Goal: Download file/media

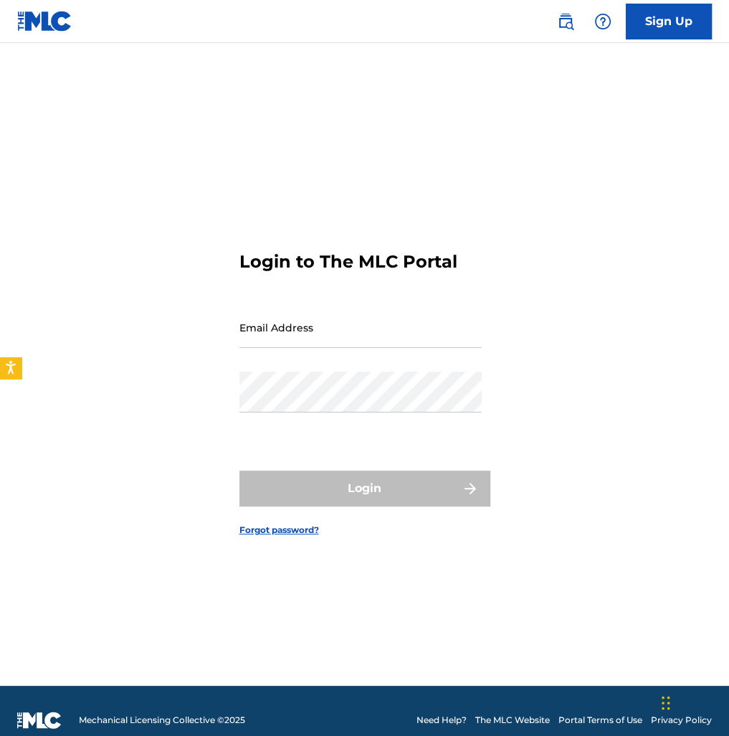
click at [318, 341] on input "Email Address" at bounding box center [360, 327] width 242 height 41
paste input "[EMAIL_ADDRESS][DOMAIN_NAME]"
type input "[EMAIL_ADDRESS][DOMAIN_NAME]"
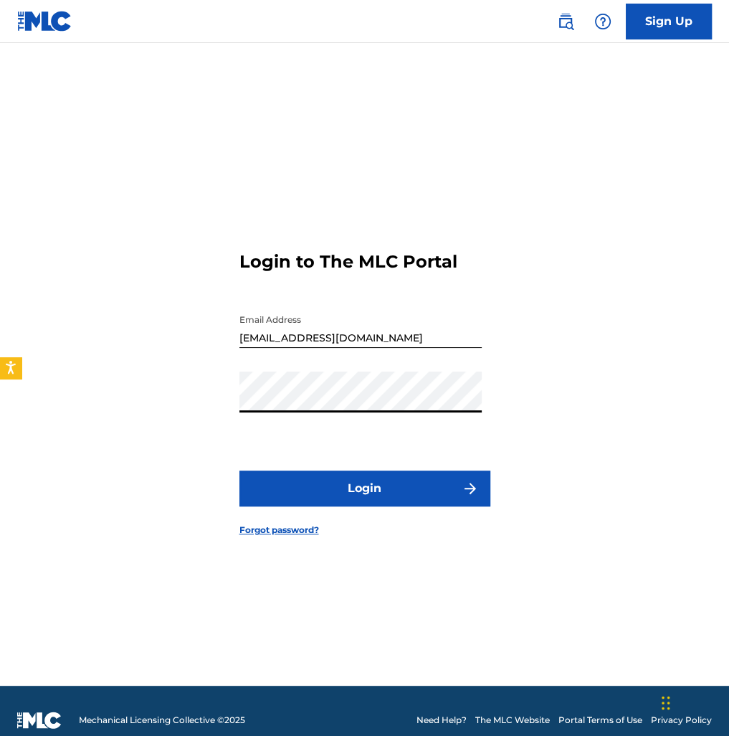
click at [373, 490] on button "Login" at bounding box center [364, 488] width 251 height 36
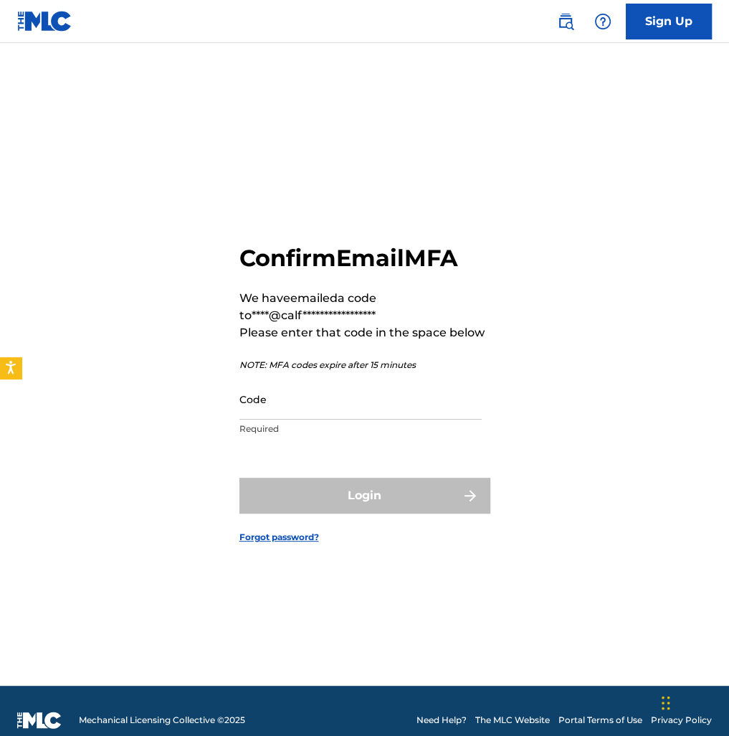
click at [433, 416] on input "Code" at bounding box center [360, 399] width 242 height 41
paste input "891192"
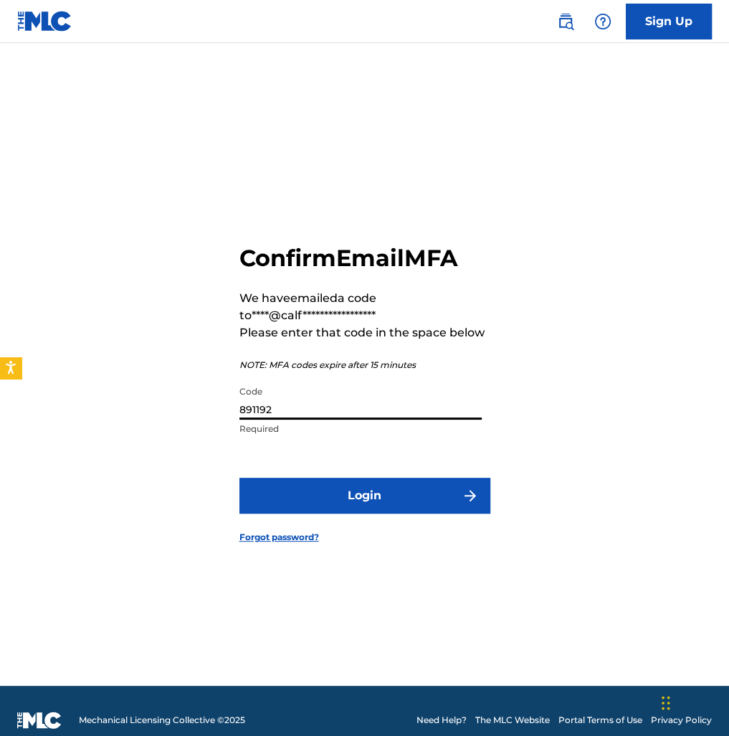
type input "891192"
click at [429, 504] on button "Login" at bounding box center [364, 495] width 251 height 36
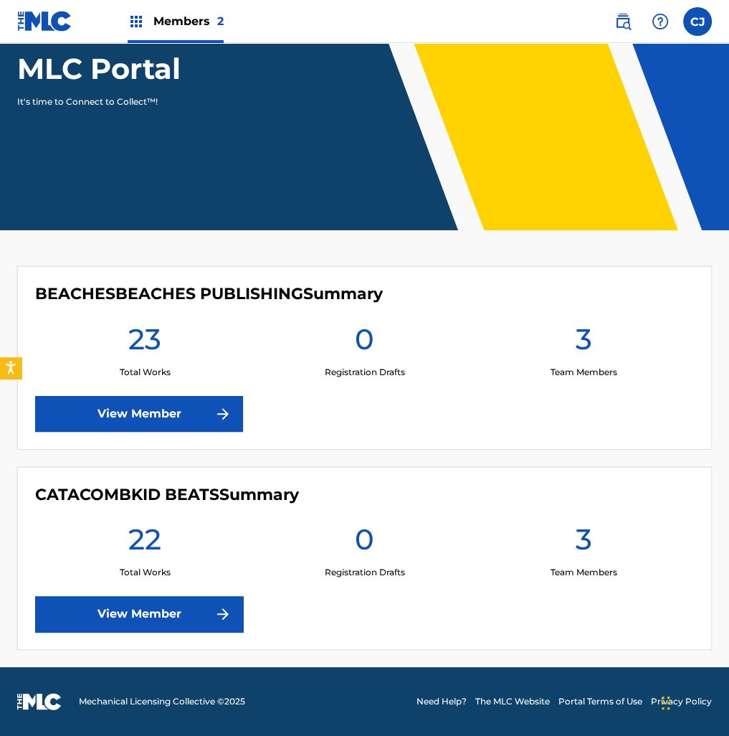
scroll to position [207, 0]
click at [195, 408] on link "View Member" at bounding box center [139, 414] width 208 height 36
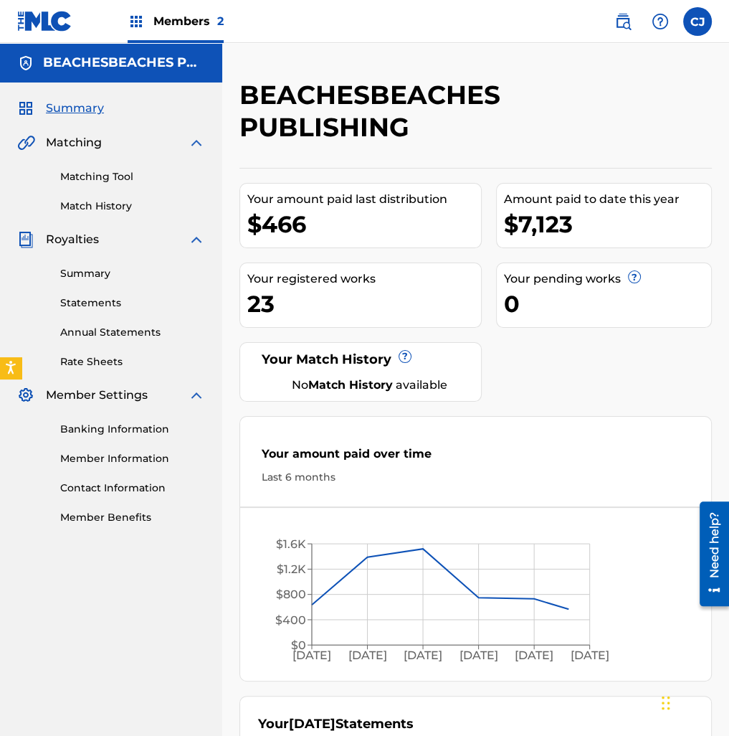
click at [121, 296] on link "Statements" at bounding box center [132, 302] width 145 height 15
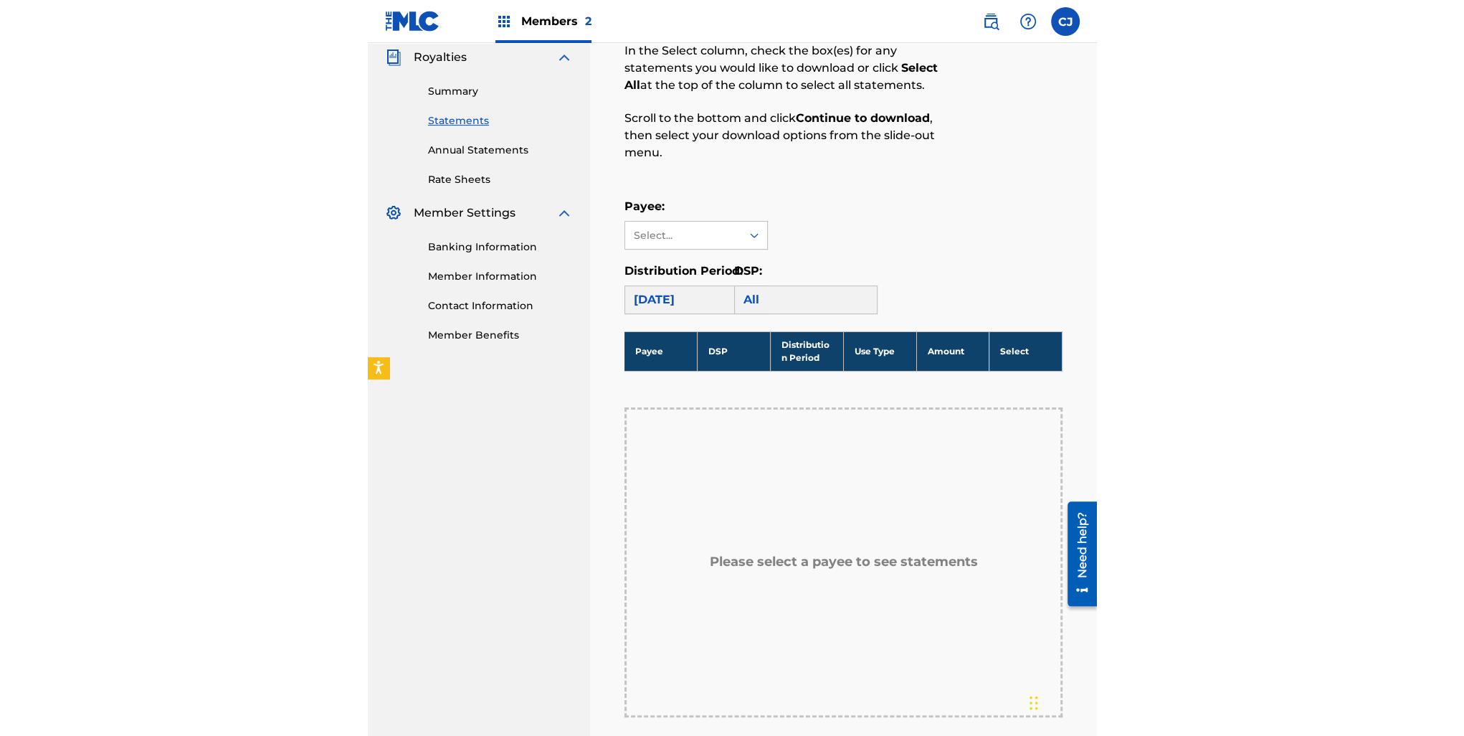
scroll to position [215, 0]
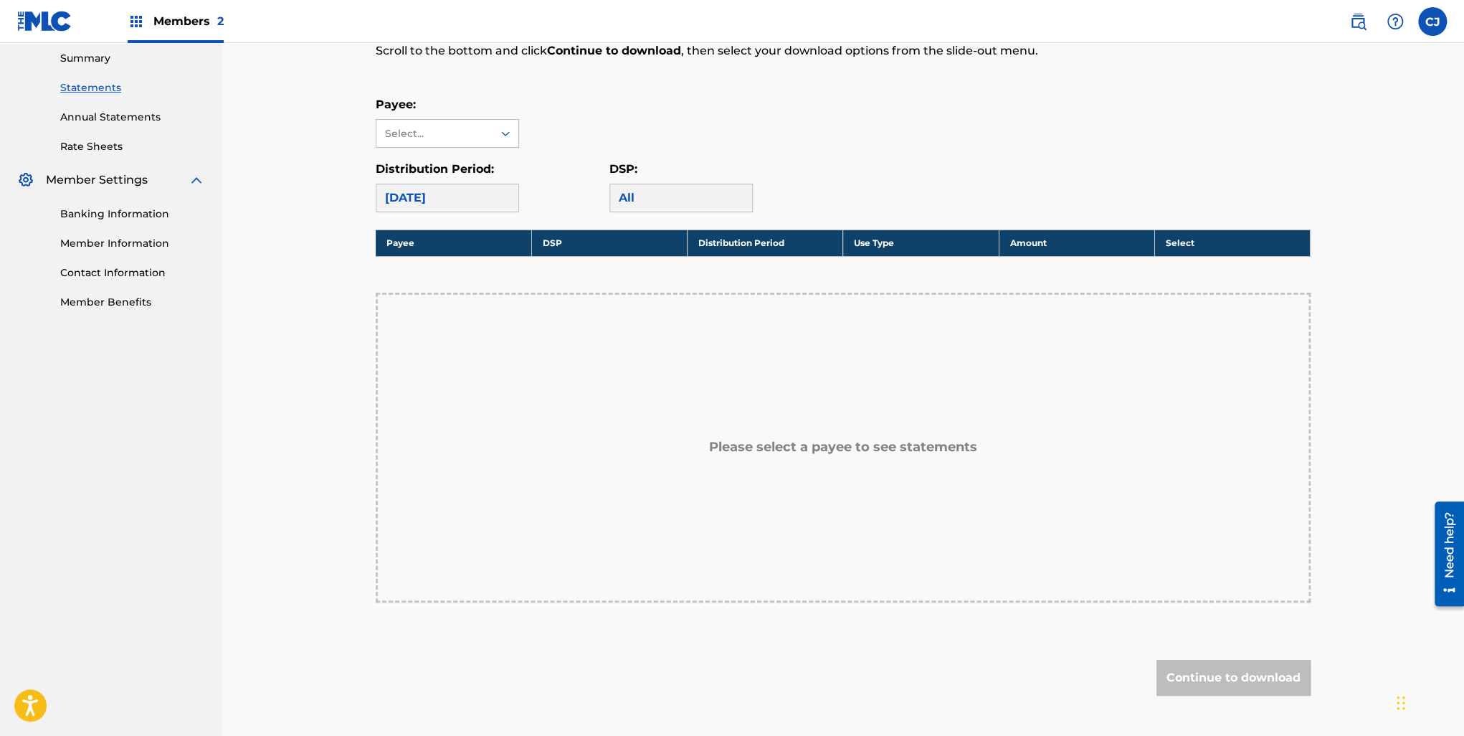
click at [488, 139] on div "Select..." at bounding box center [434, 133] width 116 height 27
click at [480, 179] on div "BEACHESBEACHES PUBLISHING" at bounding box center [447, 174] width 142 height 53
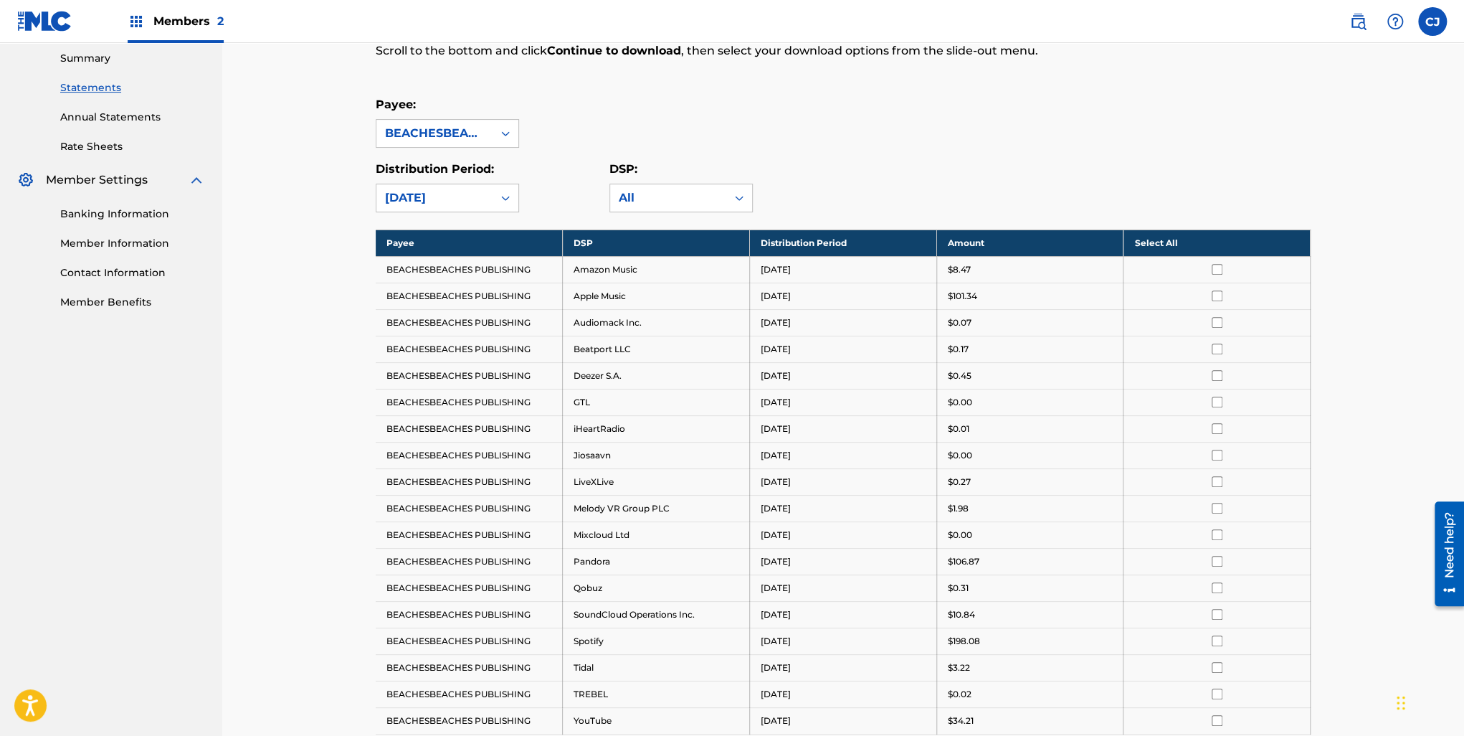
click at [728, 237] on th "Select All" at bounding box center [1216, 242] width 187 height 27
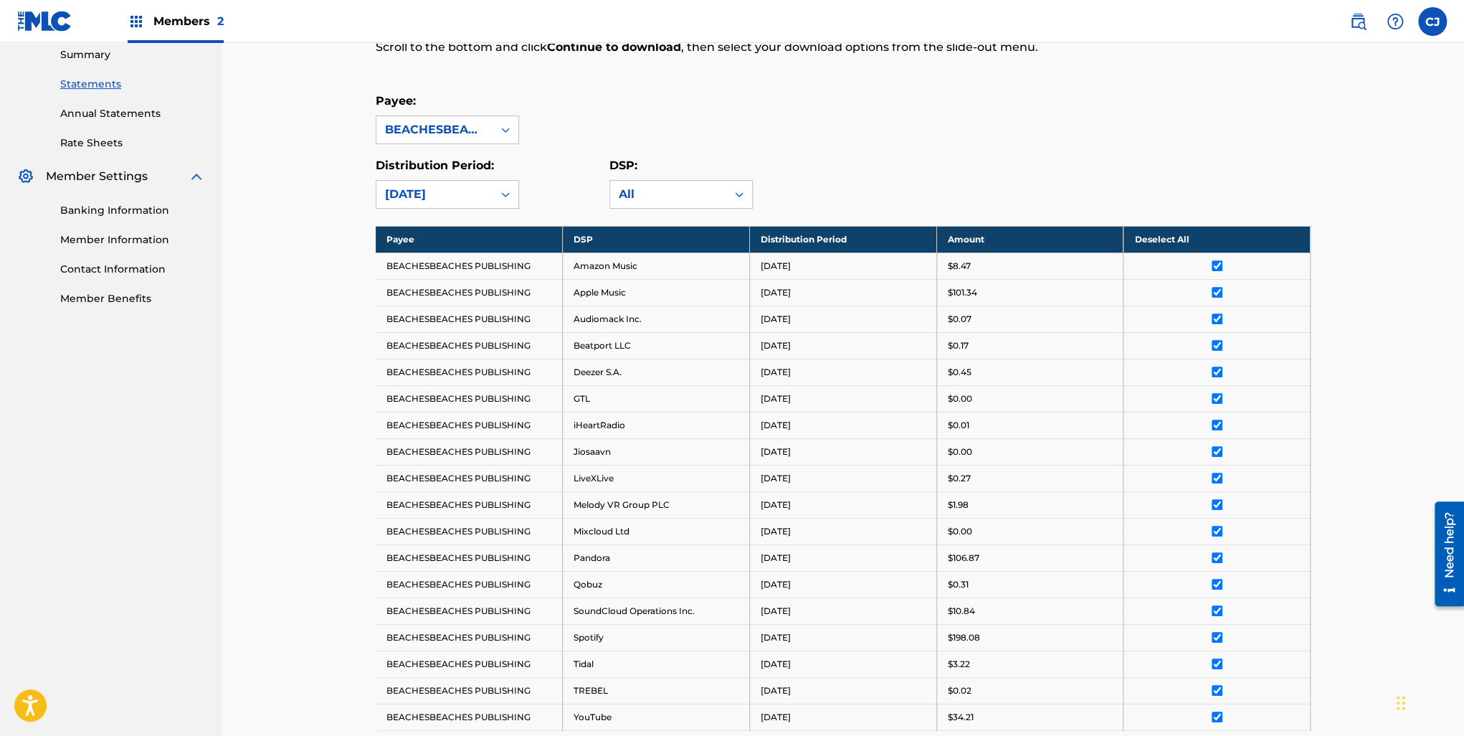
scroll to position [214, 0]
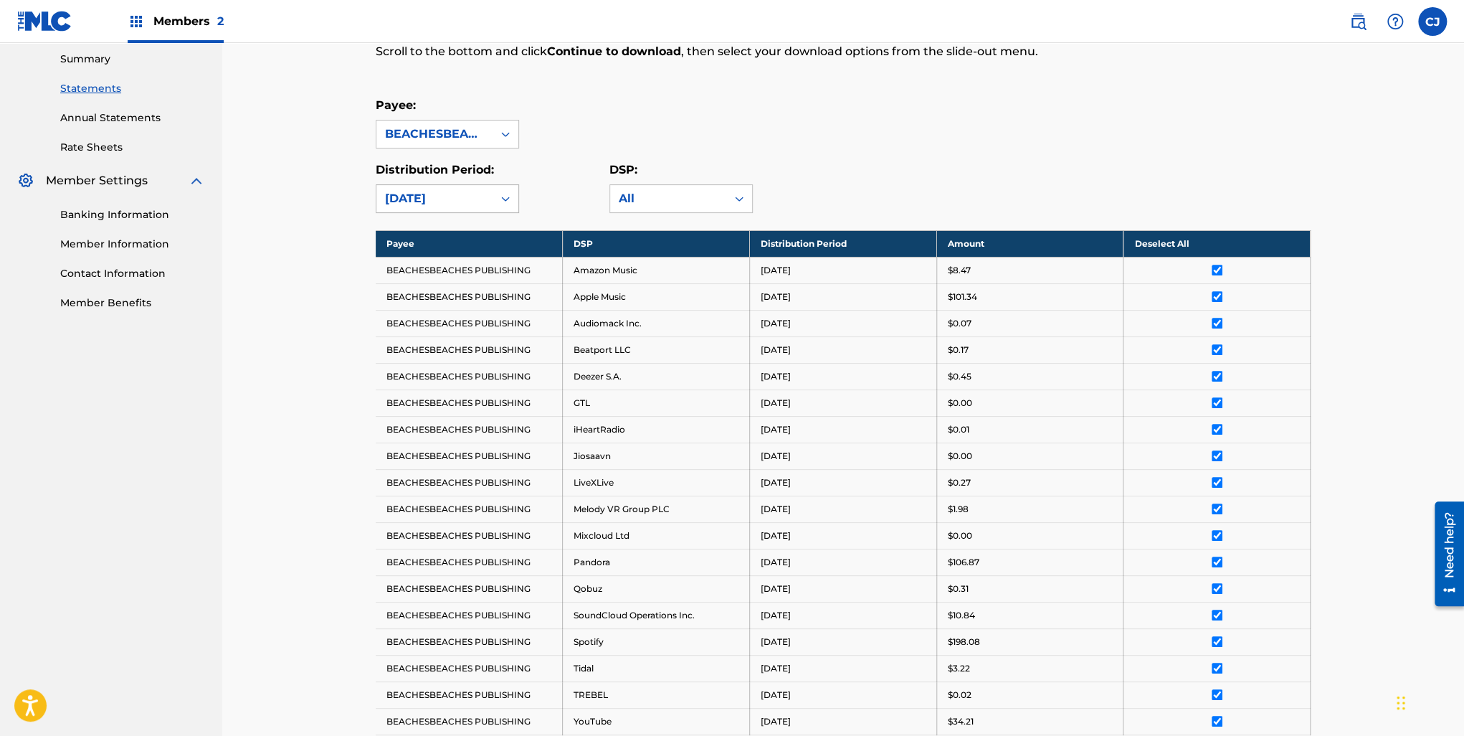
click at [486, 201] on div "[DATE]" at bounding box center [434, 198] width 116 height 27
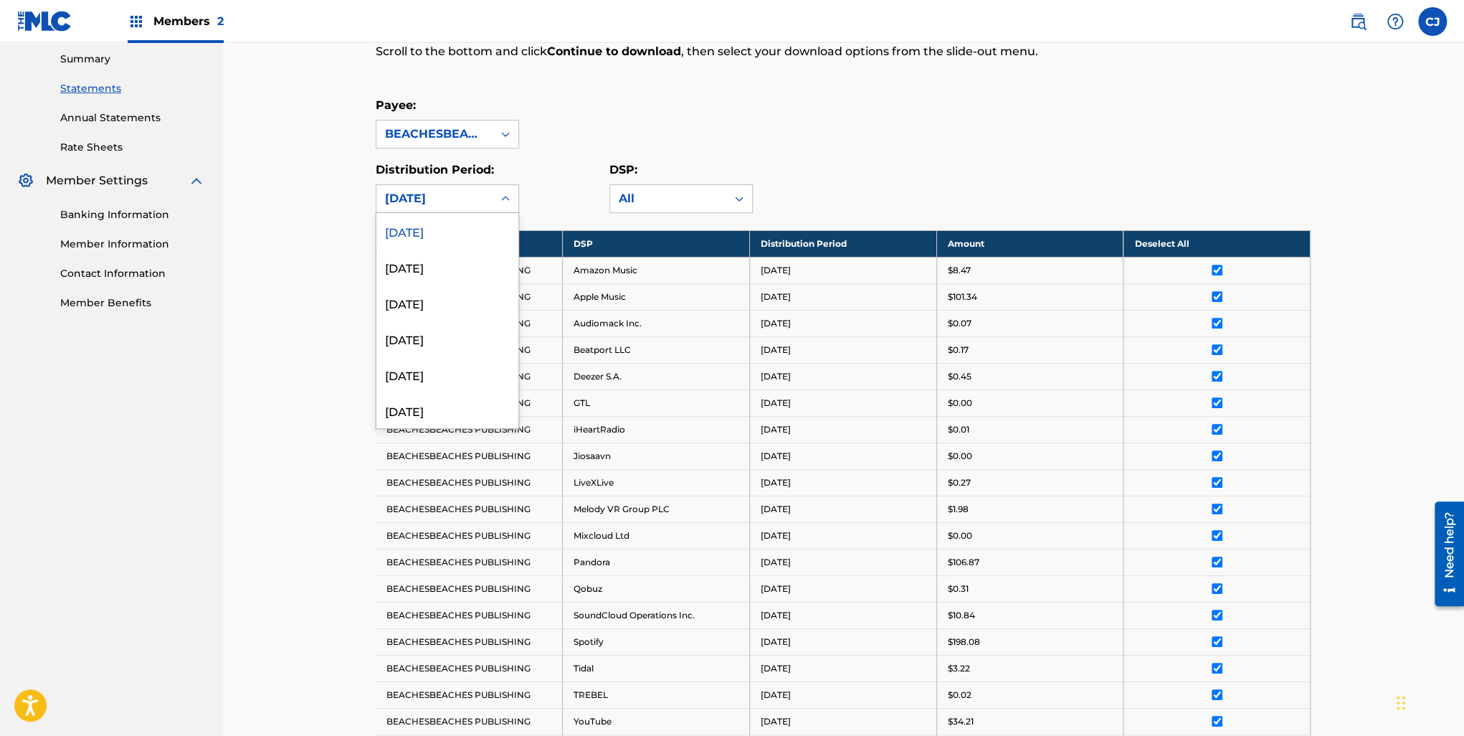
click at [566, 175] on div "Distribution Period: 53 results available. Use Up and Down to choose options, p…" at bounding box center [493, 187] width 234 height 52
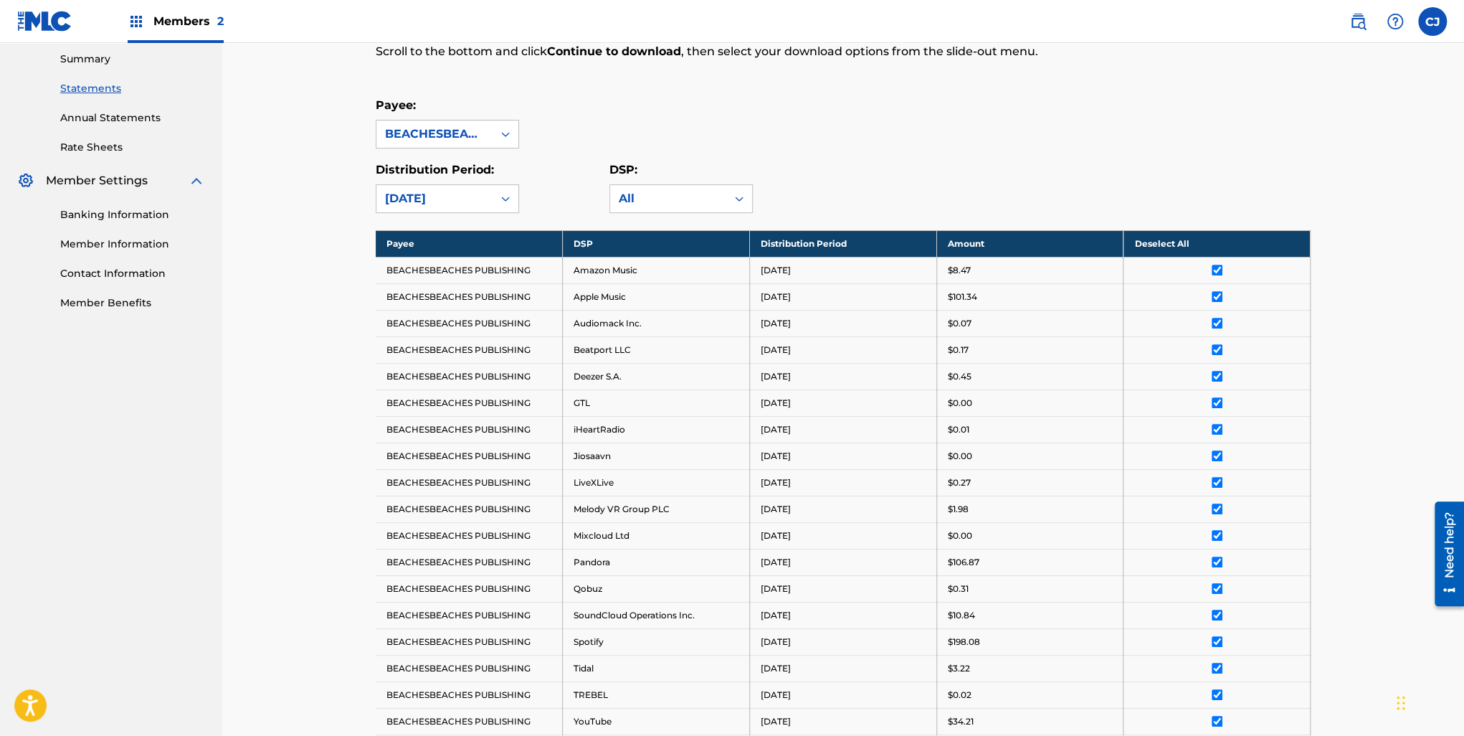
click at [310, 310] on div "Royalty Statements Select your desired payee from the Payee drop-down menu. The…" at bounding box center [843, 357] width 1242 height 1057
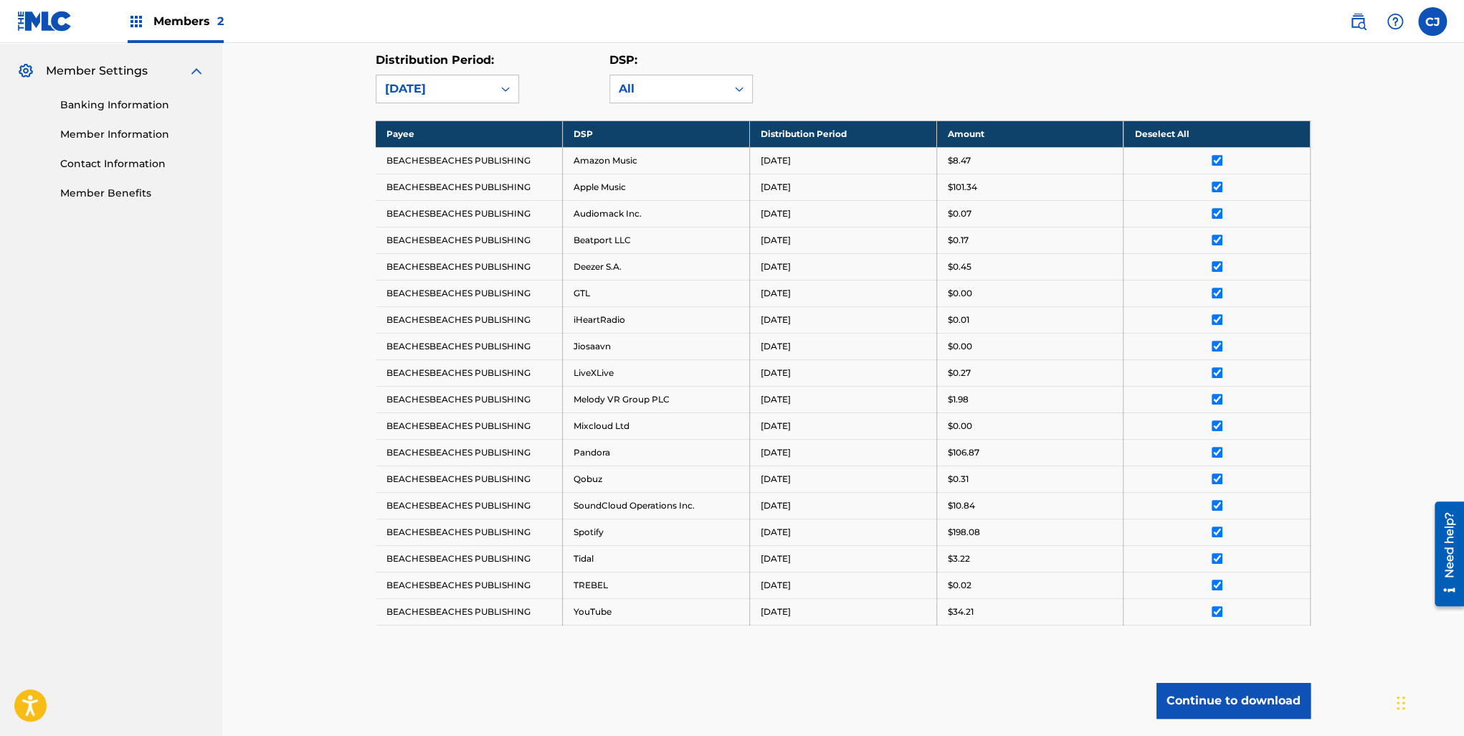
scroll to position [429, 0]
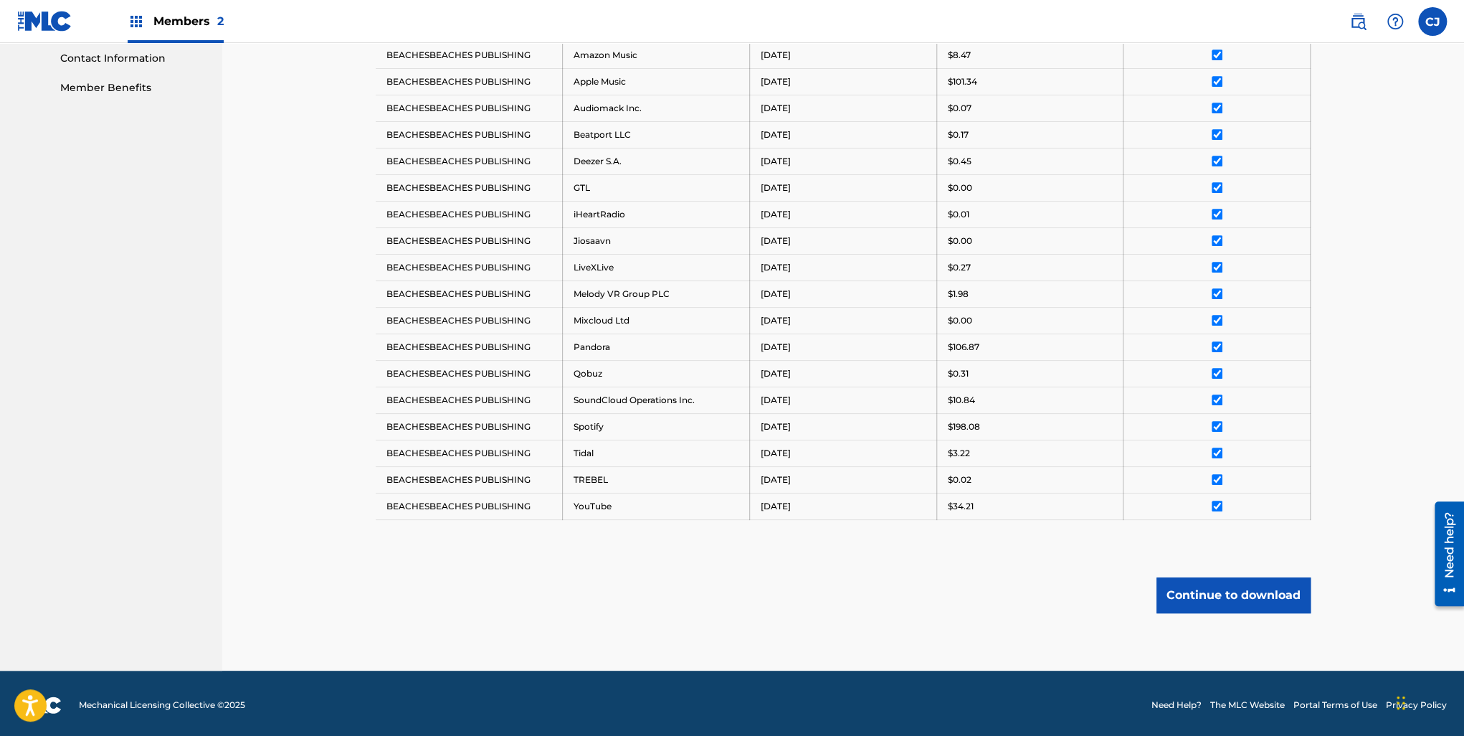
click at [728, 593] on button "Continue to download" at bounding box center [1233, 595] width 154 height 36
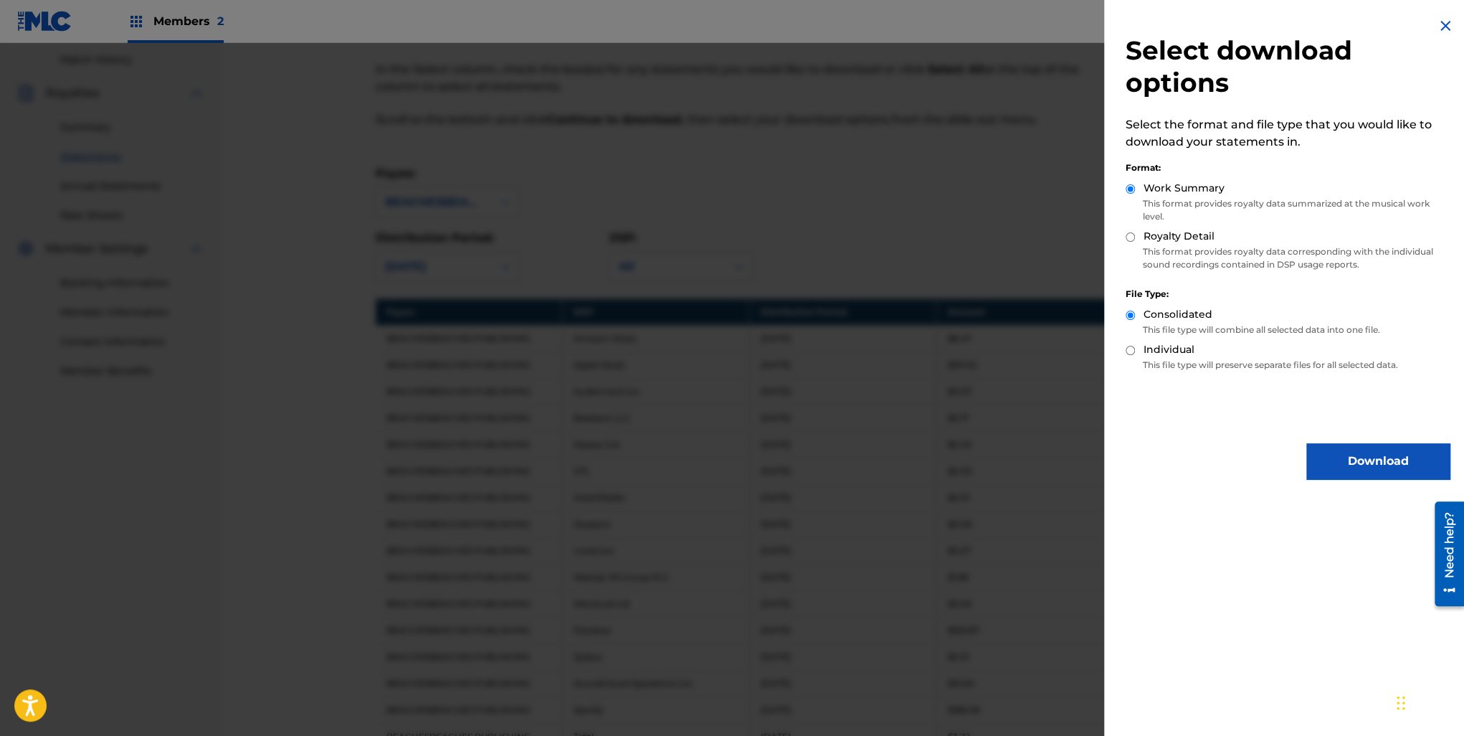
scroll to position [143, 0]
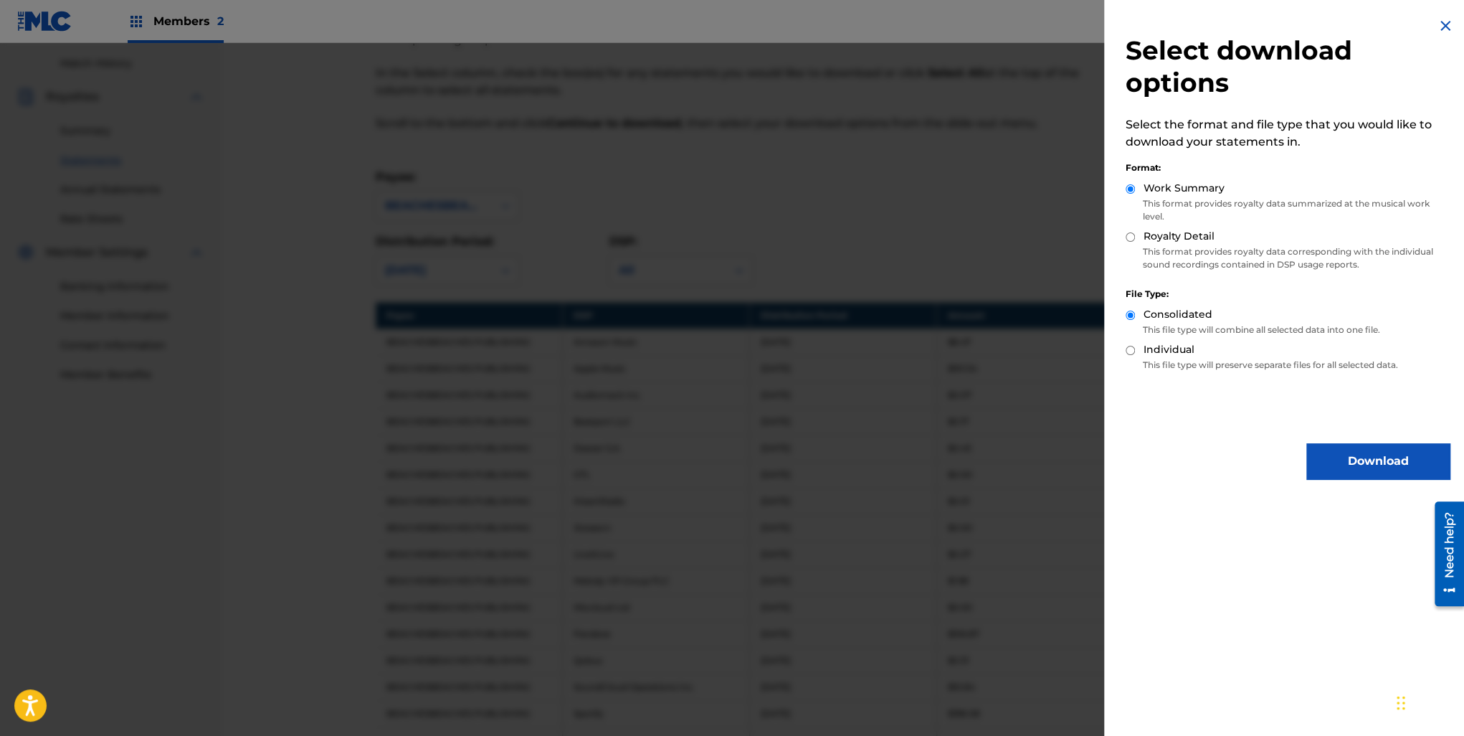
click at [728, 465] on button "Download" at bounding box center [1377, 461] width 143 height 36
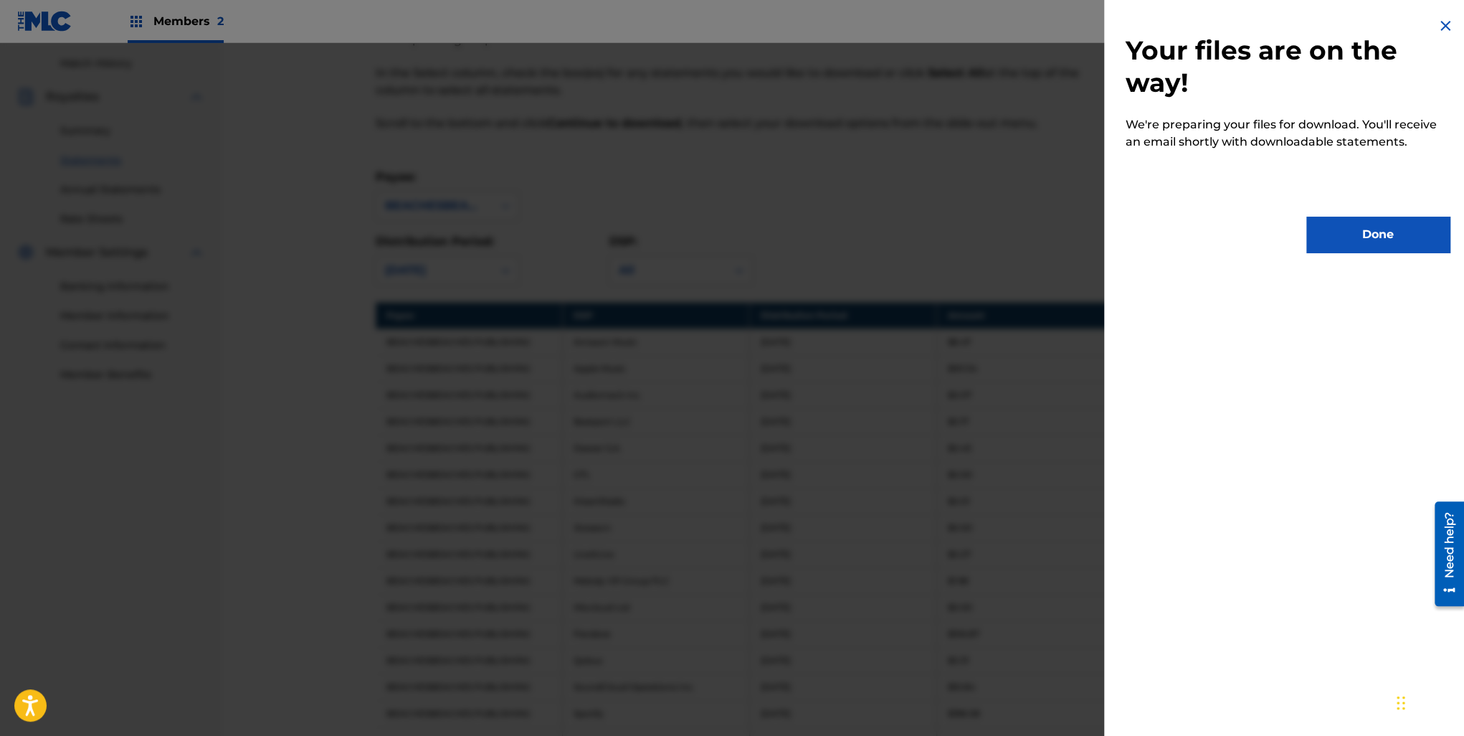
click at [728, 239] on button "Done" at bounding box center [1377, 235] width 143 height 36
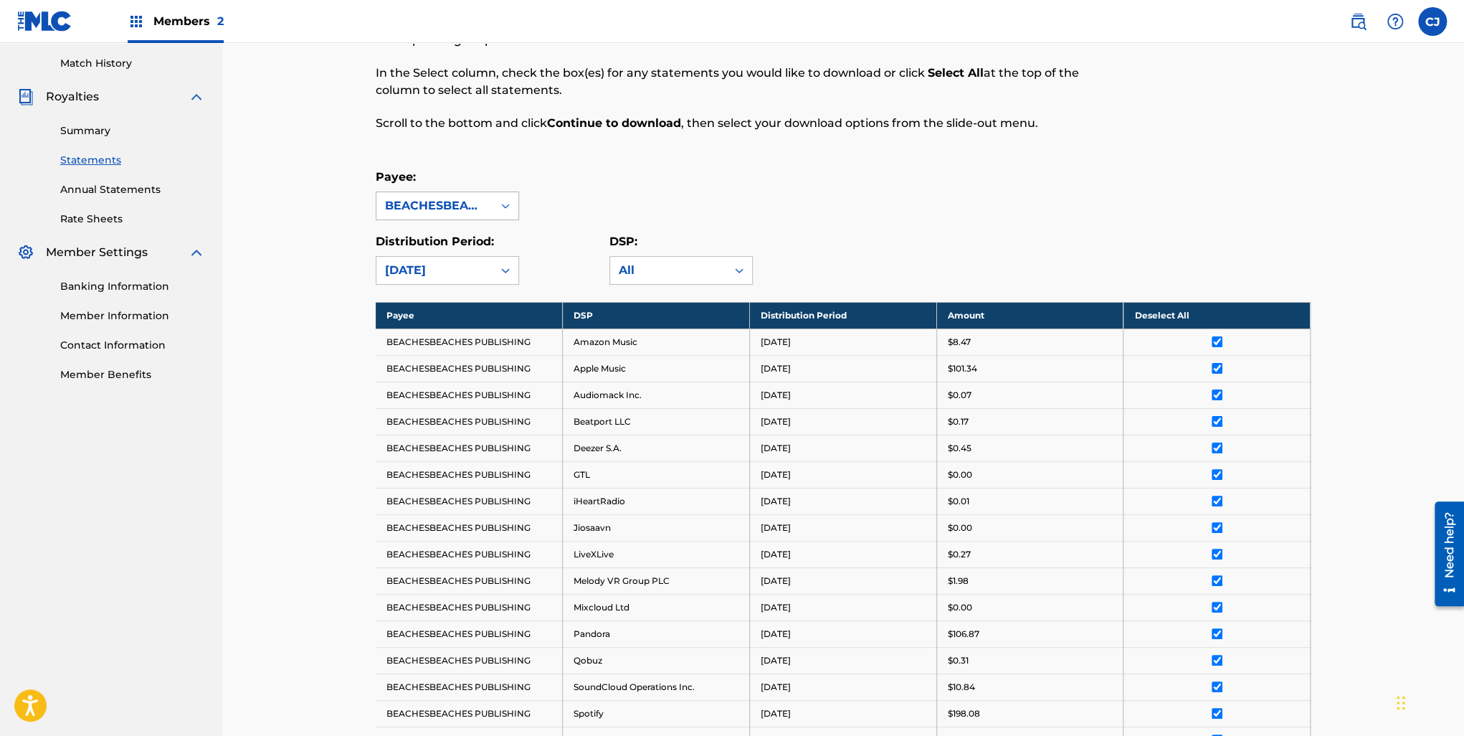
click at [489, 214] on div "BEACHESBEACHES PUBLISHING" at bounding box center [434, 205] width 116 height 27
click at [342, 287] on div "Royalty Statements Select your desired payee from the Payee drop-down menu. The…" at bounding box center [843, 446] width 1004 height 1021
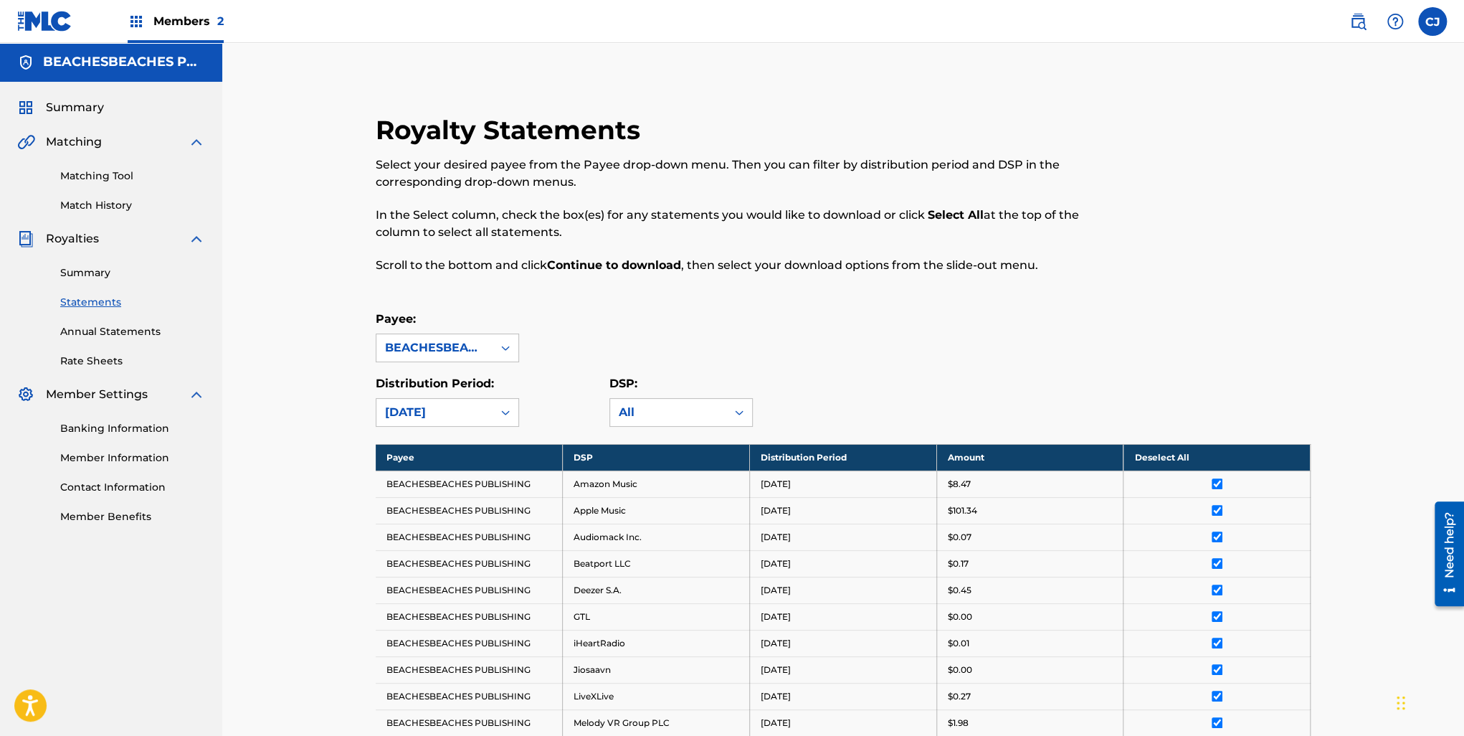
scroll to position [0, 0]
click at [183, 21] on span "Members 2" at bounding box center [188, 21] width 70 height 16
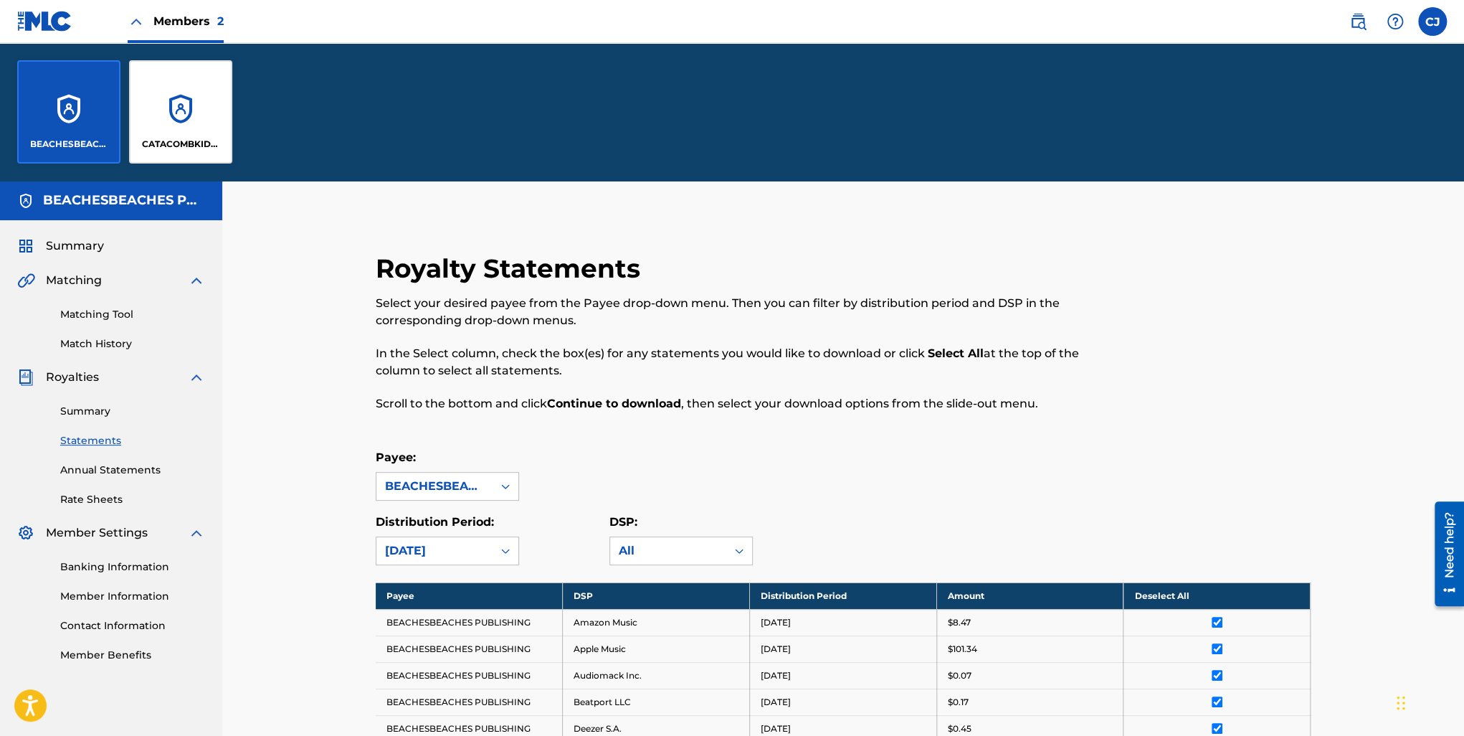
click at [203, 123] on div "CATACOMBKID BEATS" at bounding box center [180, 111] width 103 height 103
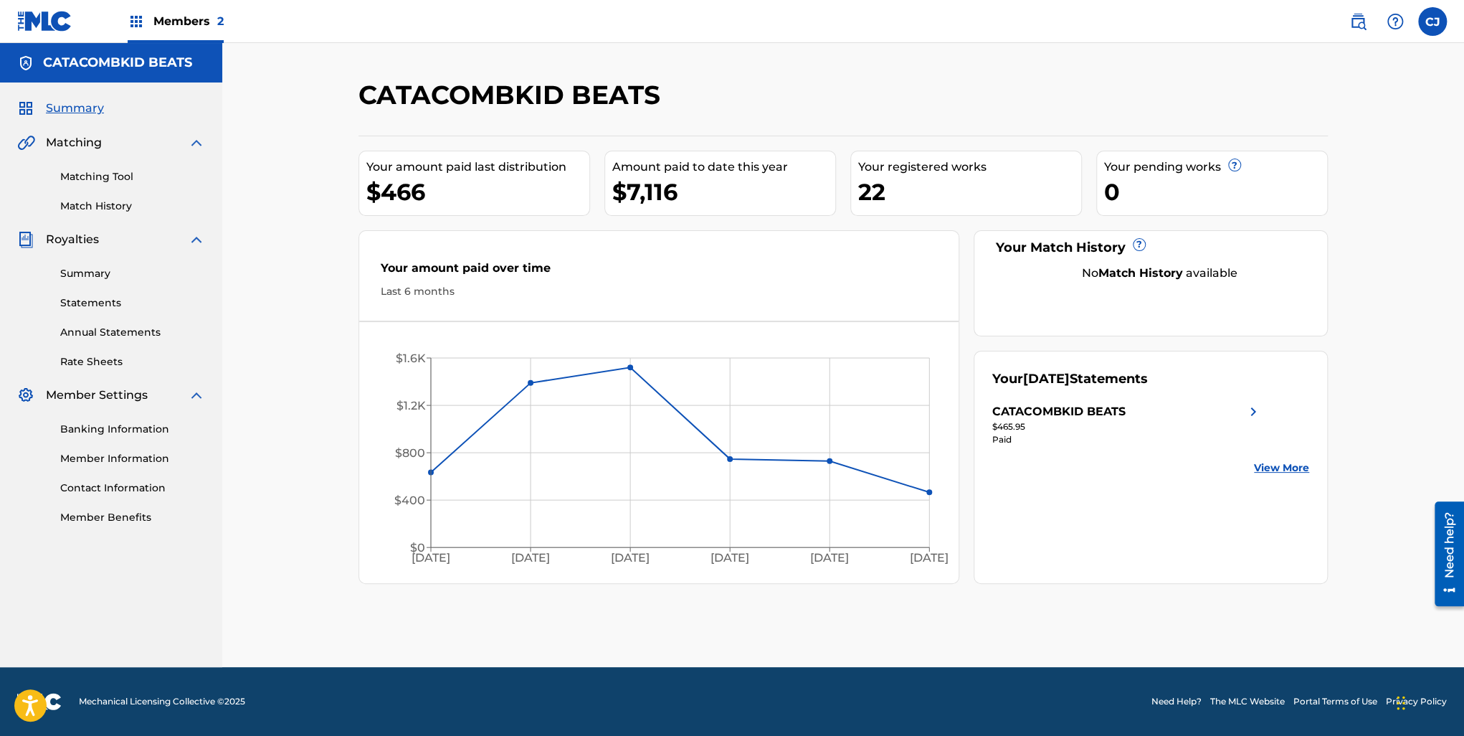
click at [118, 301] on link "Statements" at bounding box center [132, 302] width 145 height 15
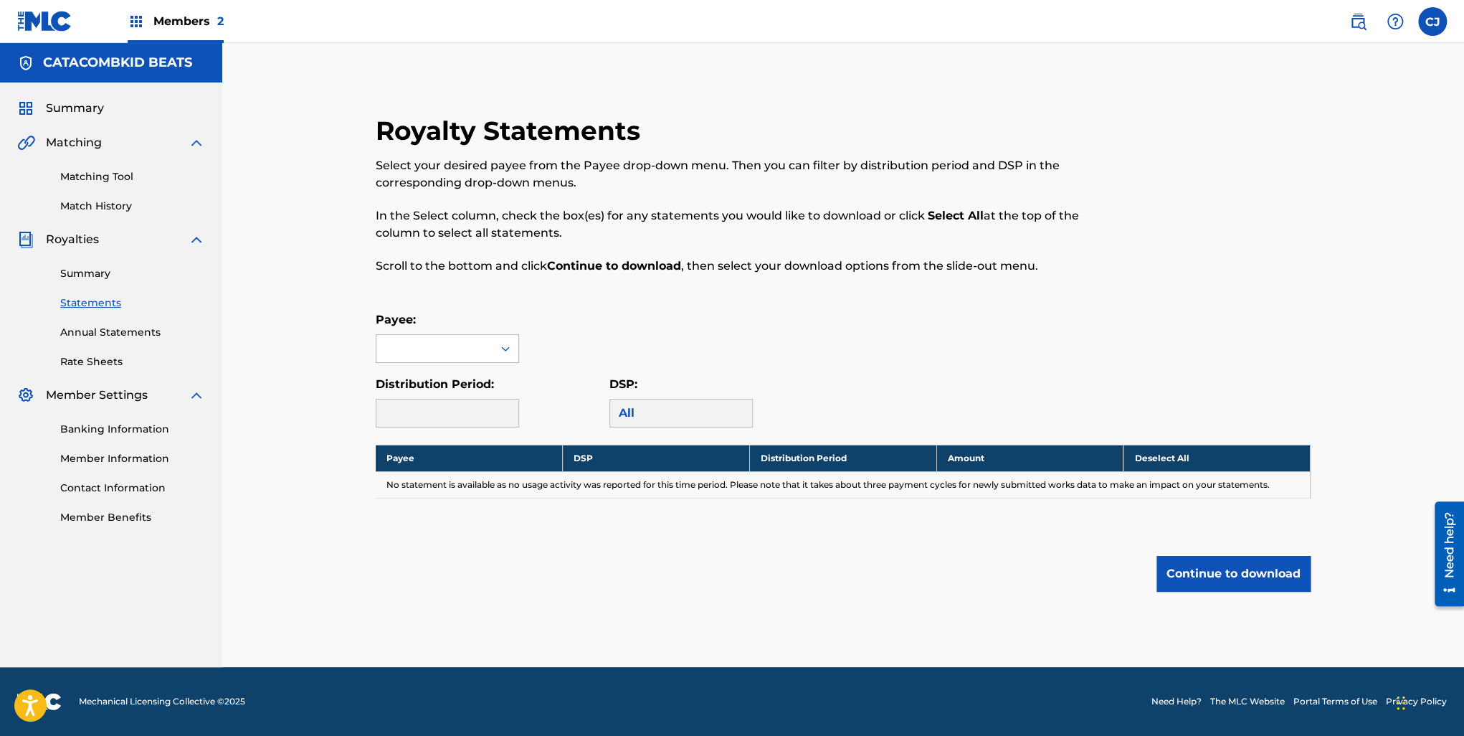
click at [464, 356] on div at bounding box center [434, 348] width 116 height 27
click at [457, 378] on div "CATACOMBKID BEATS" at bounding box center [447, 389] width 142 height 53
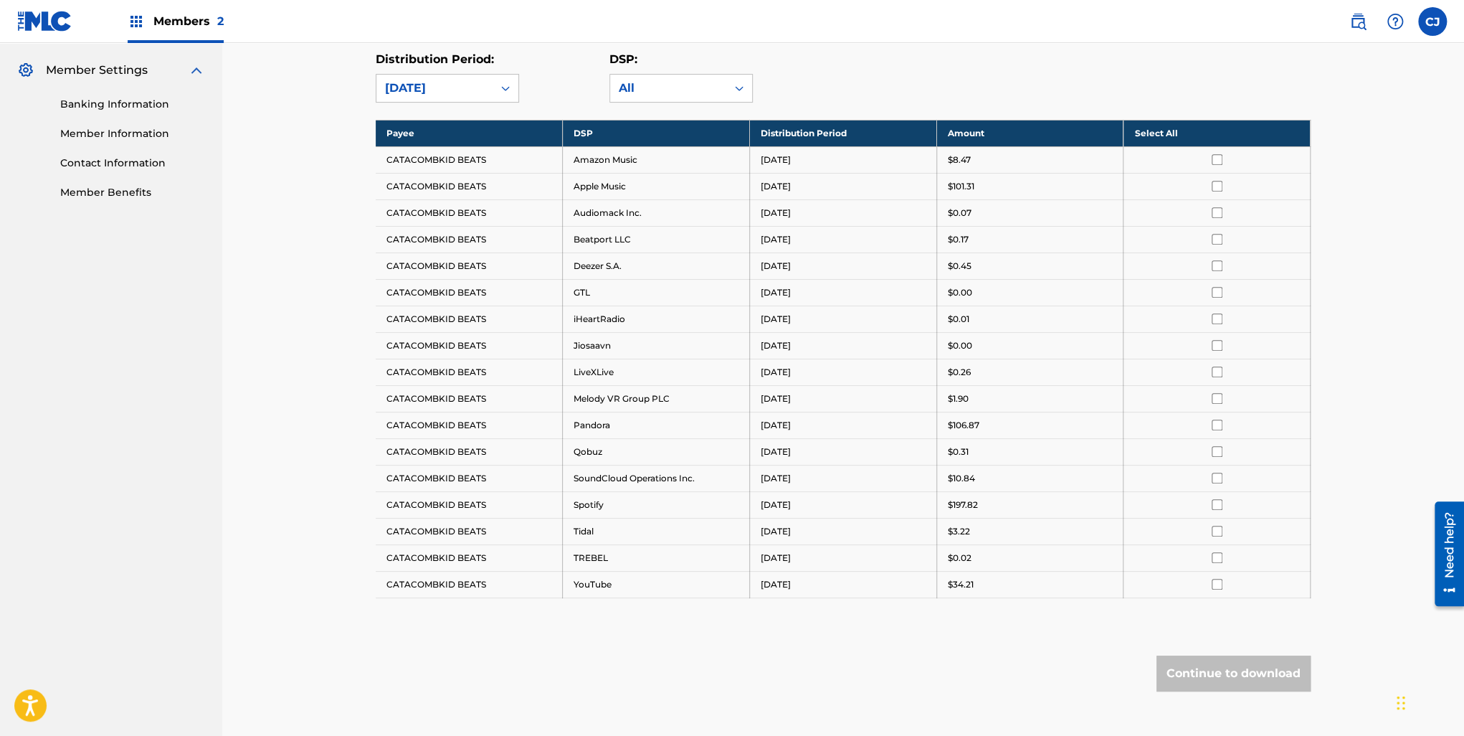
scroll to position [331, 0]
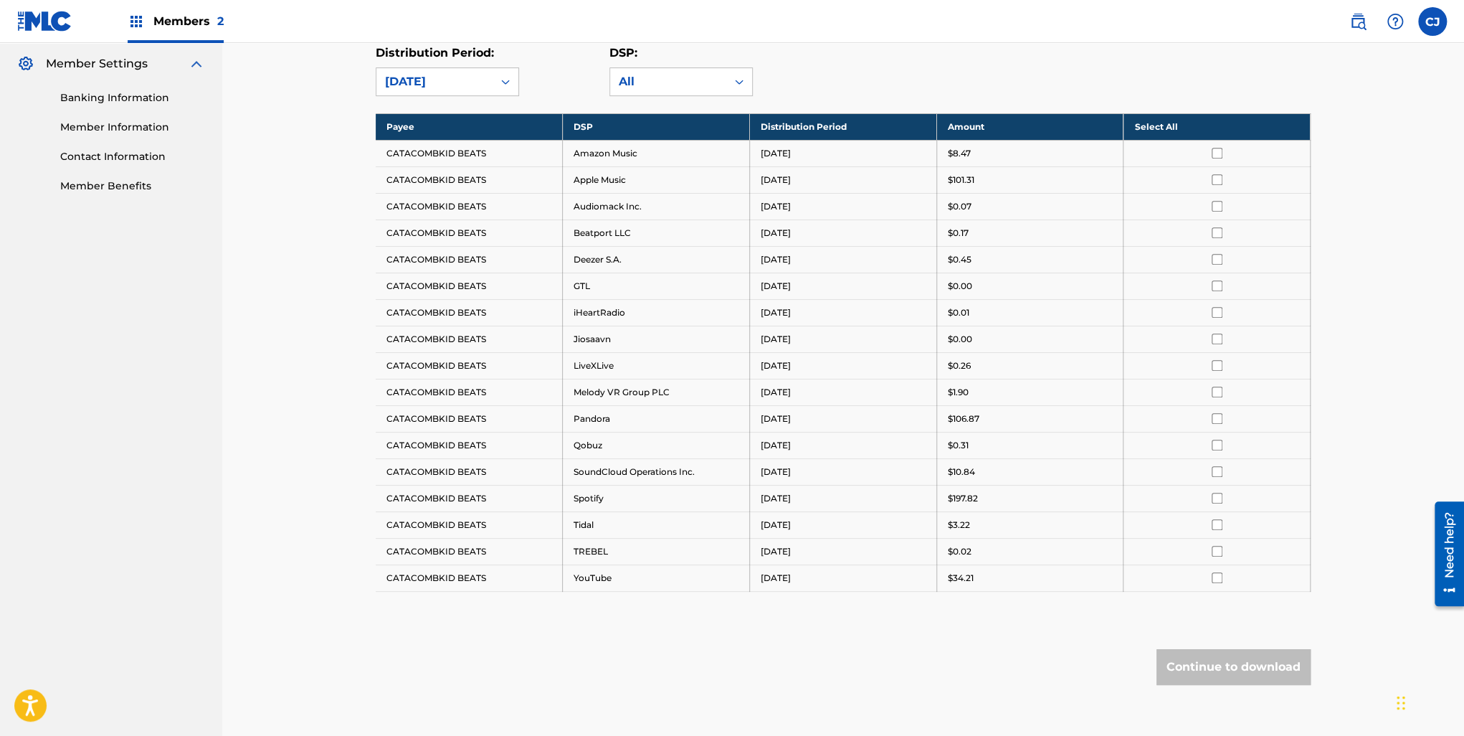
click at [728, 121] on th "Select All" at bounding box center [1216, 126] width 187 height 27
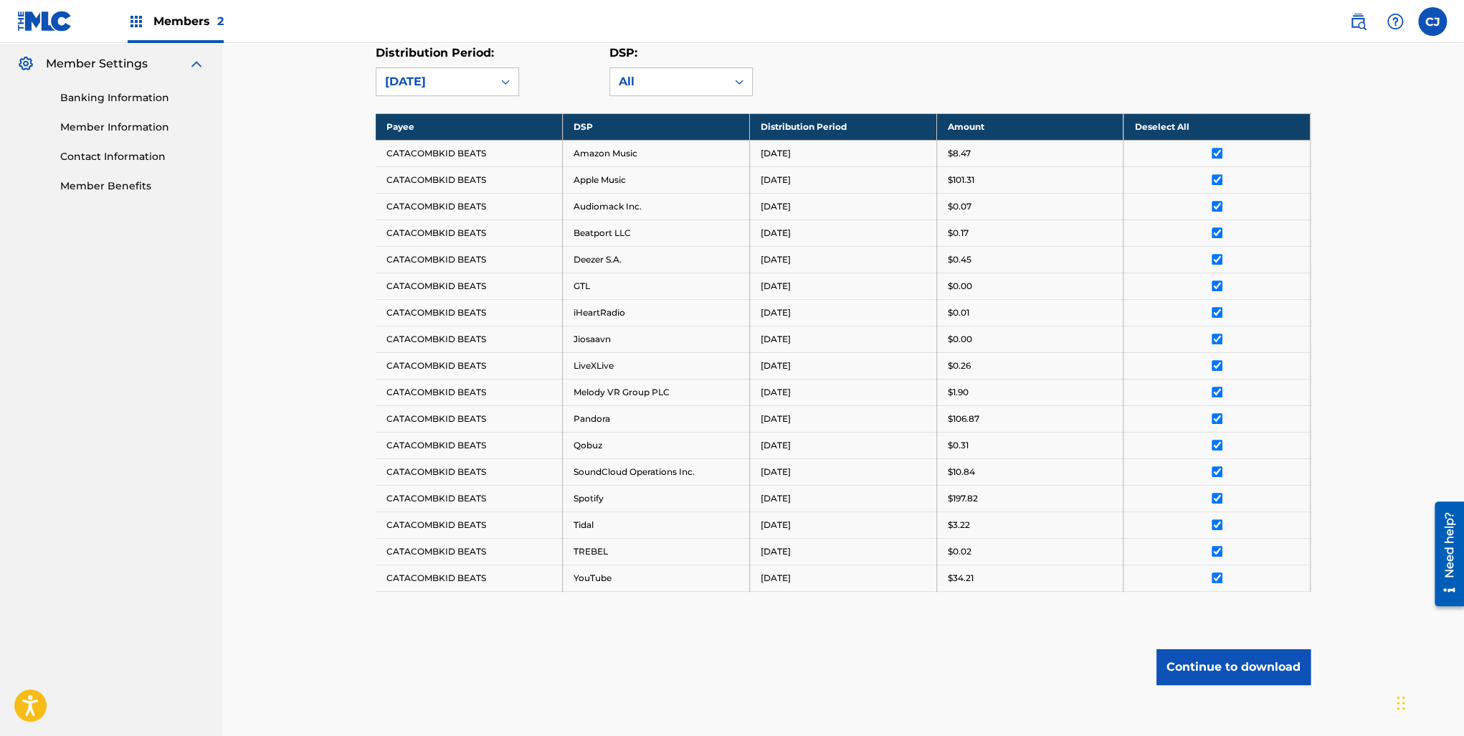
click at [728, 652] on button "Continue to download" at bounding box center [1233, 667] width 154 height 36
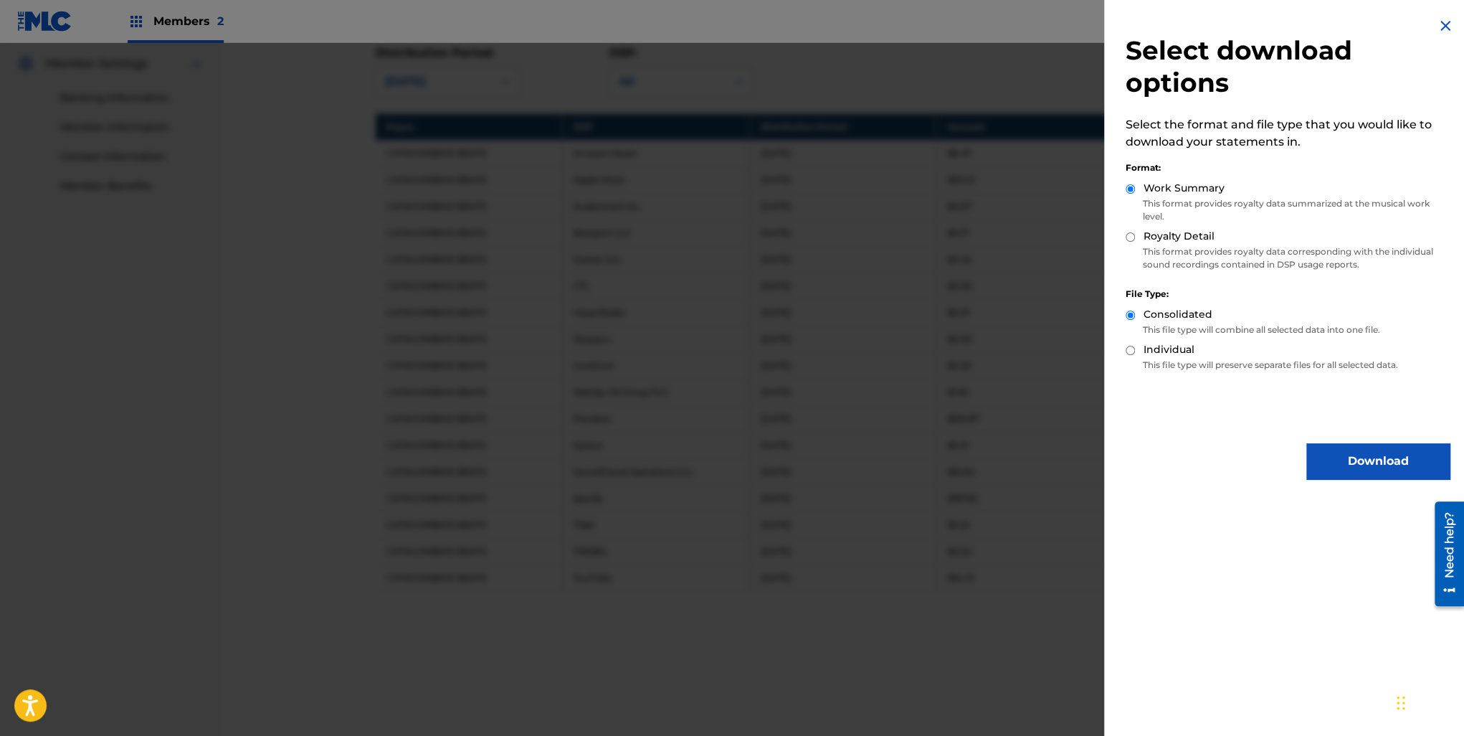
click at [728, 460] on button "Download" at bounding box center [1377, 461] width 143 height 36
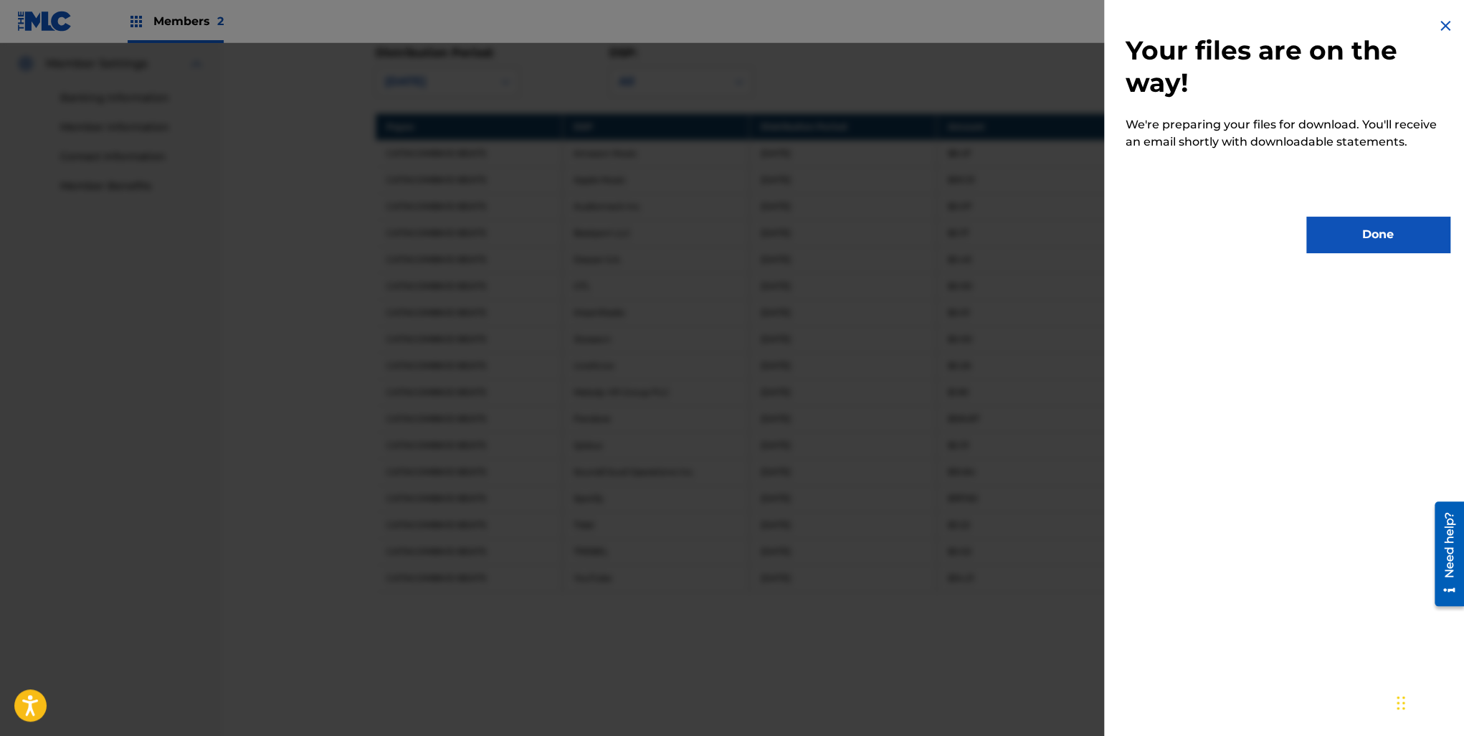
click at [728, 236] on button "Done" at bounding box center [1377, 235] width 143 height 36
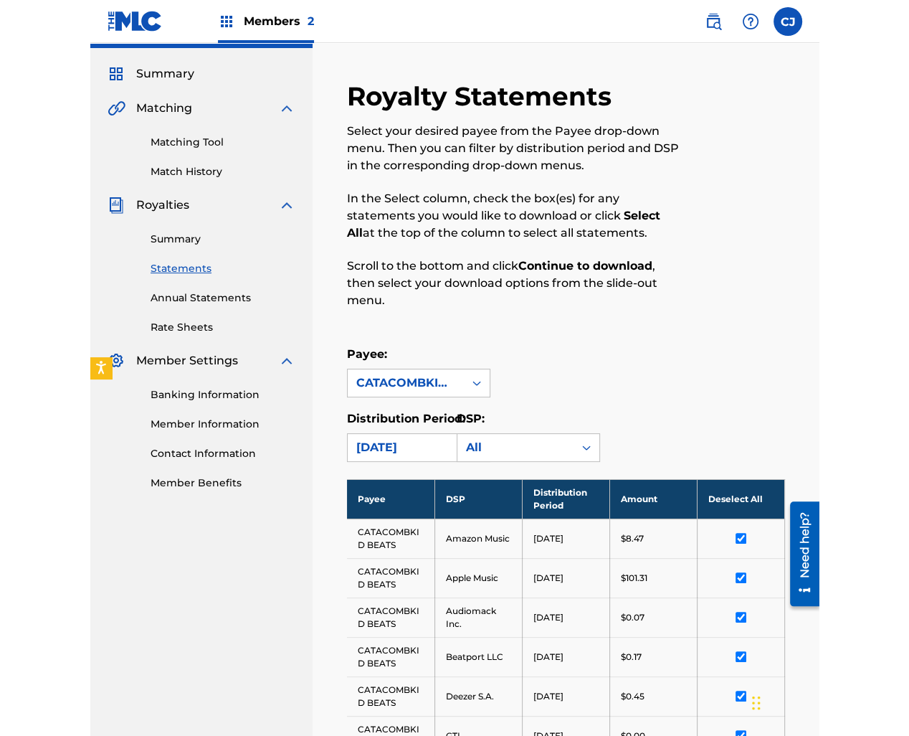
scroll to position [0, 0]
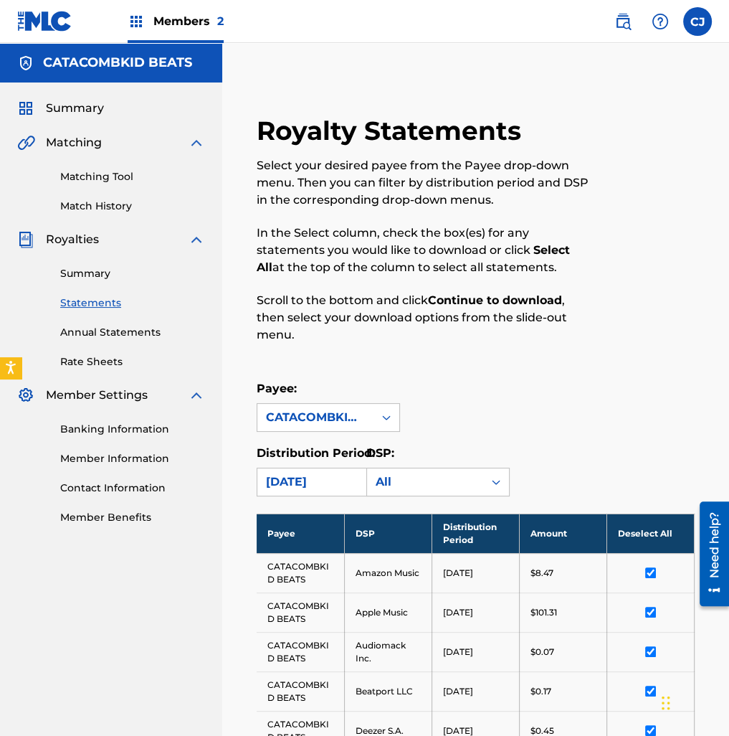
click at [85, 114] on span "Summary" at bounding box center [75, 108] width 58 height 17
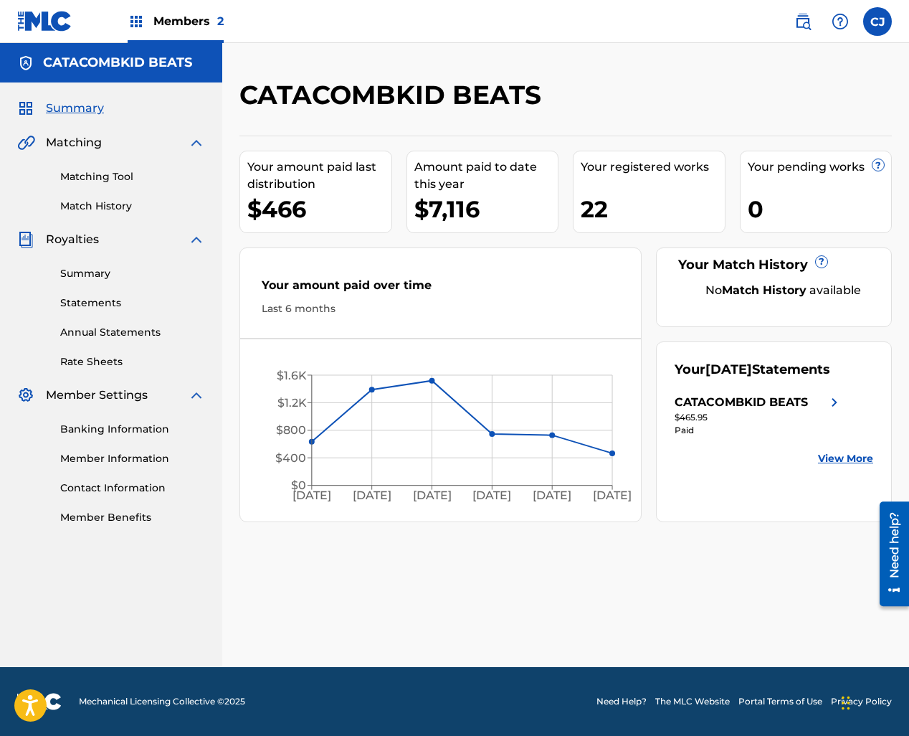
click at [433, 15] on nav "Members 2 CJ [PERSON_NAME] [PERSON_NAME][EMAIL_ADDRESS][DOMAIN_NAME] Notificati…" at bounding box center [454, 21] width 909 height 43
